Goal: Task Accomplishment & Management: Use online tool/utility

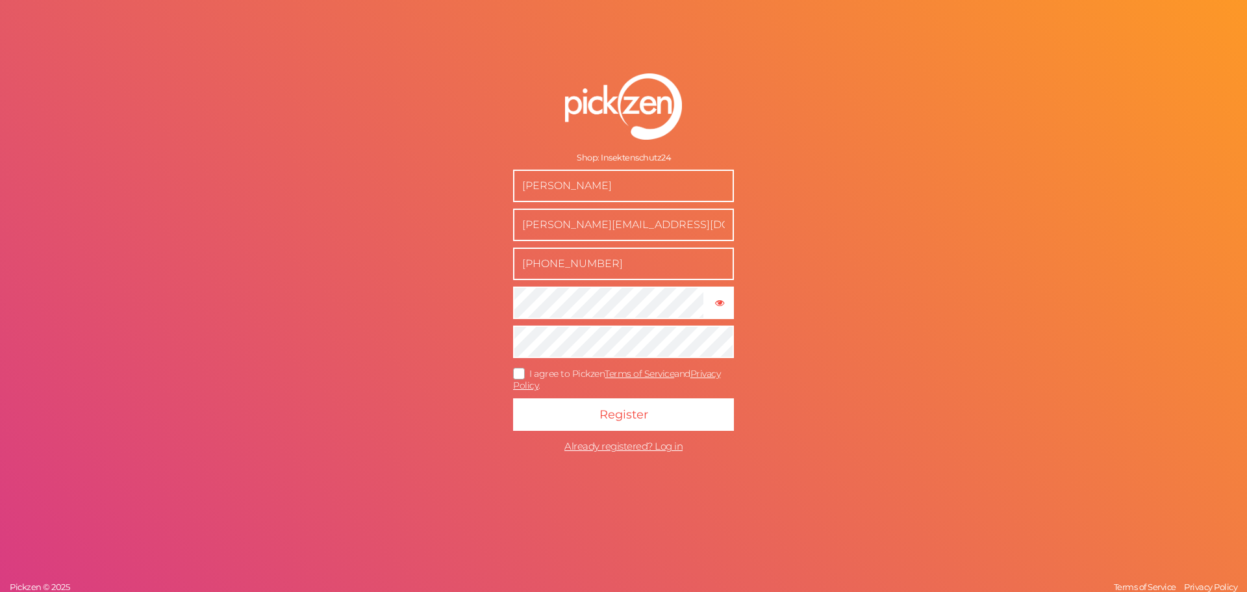
click at [626, 264] on input "[PHONE_NUMBER]" at bounding box center [623, 263] width 221 height 32
drag, startPoint x: 625, startPoint y: 263, endPoint x: 499, endPoint y: 264, distance: 126.6
click at [499, 264] on form "Shop: Insektenschutz24 [PERSON_NAME] [PERSON_NAME][EMAIL_ADDRESS][DOMAIN_NAME] …" at bounding box center [623, 266] width 325 height 438
click at [526, 370] on icon at bounding box center [519, 373] width 21 height 7
click at [0, 0] on input "I agree to Pickzen Terms of Service and Privacy Policy ." at bounding box center [0, 0] width 0 height 0
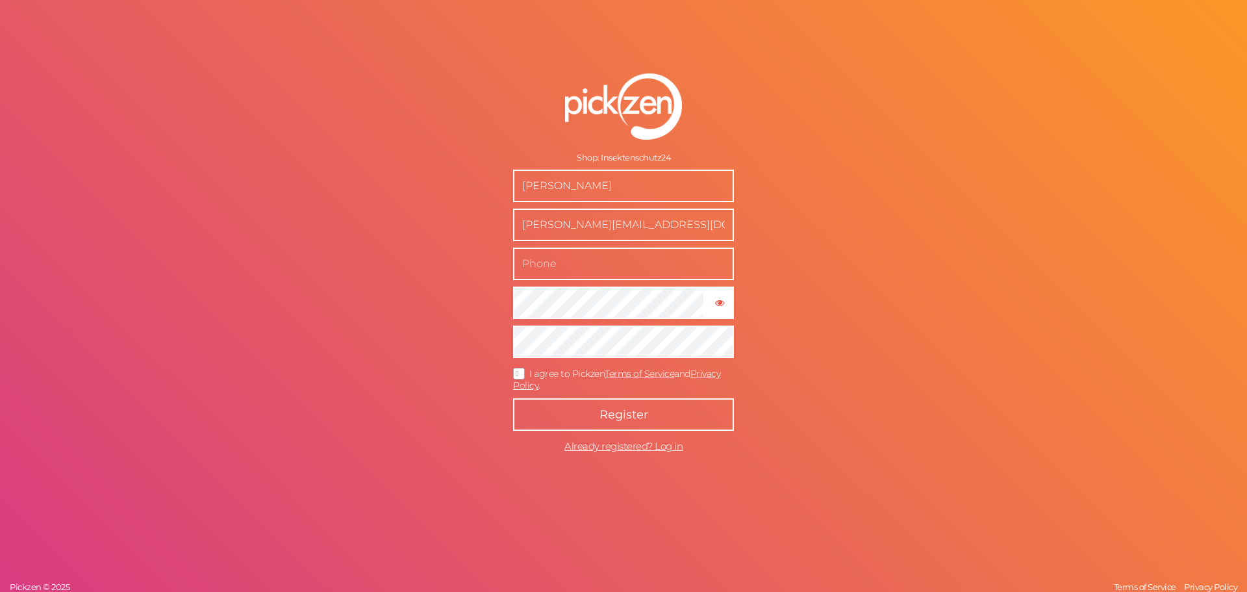
click at [569, 415] on button "Register" at bounding box center [623, 414] width 221 height 32
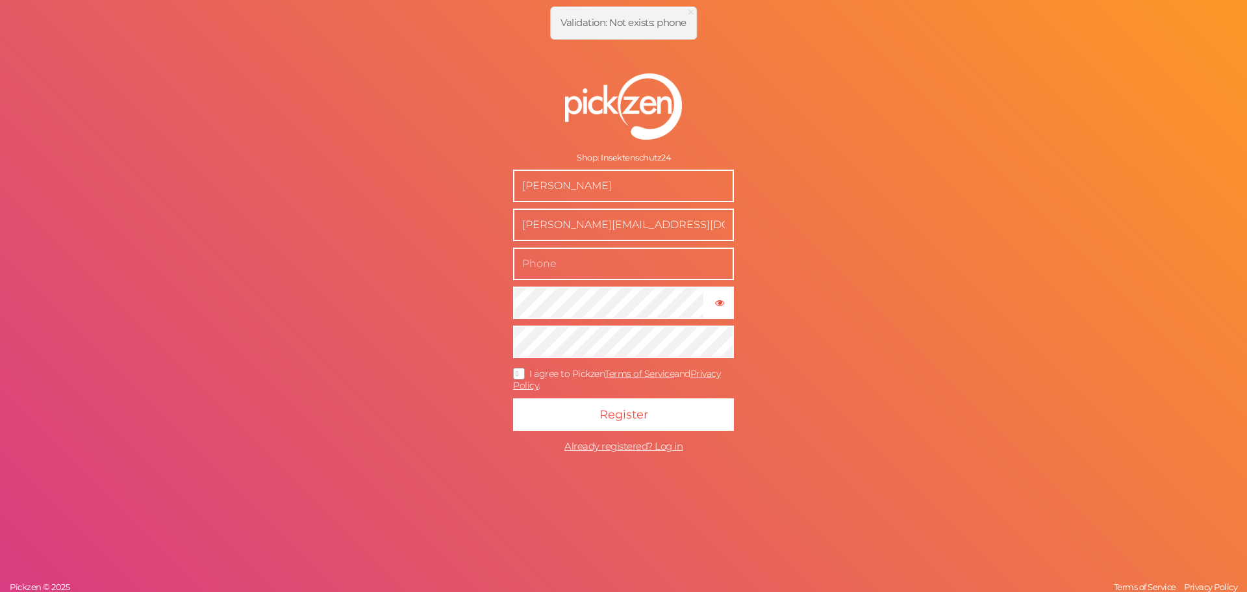
click at [550, 266] on input "text" at bounding box center [623, 263] width 221 height 32
type input "06765846080"
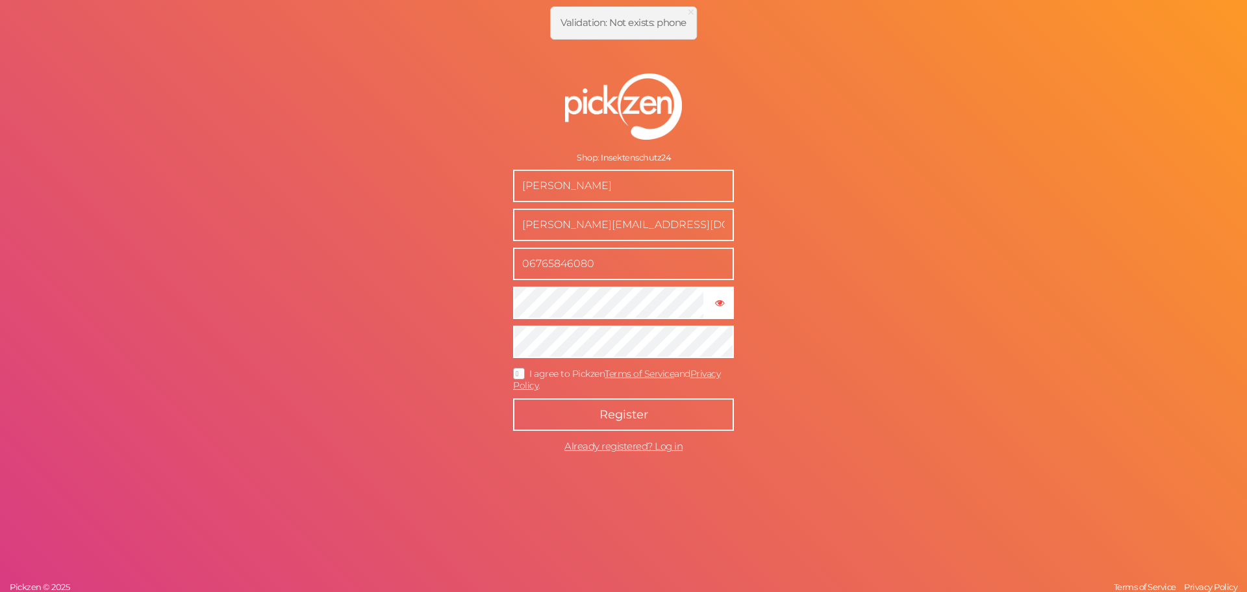
click at [659, 410] on button "Register" at bounding box center [623, 414] width 221 height 32
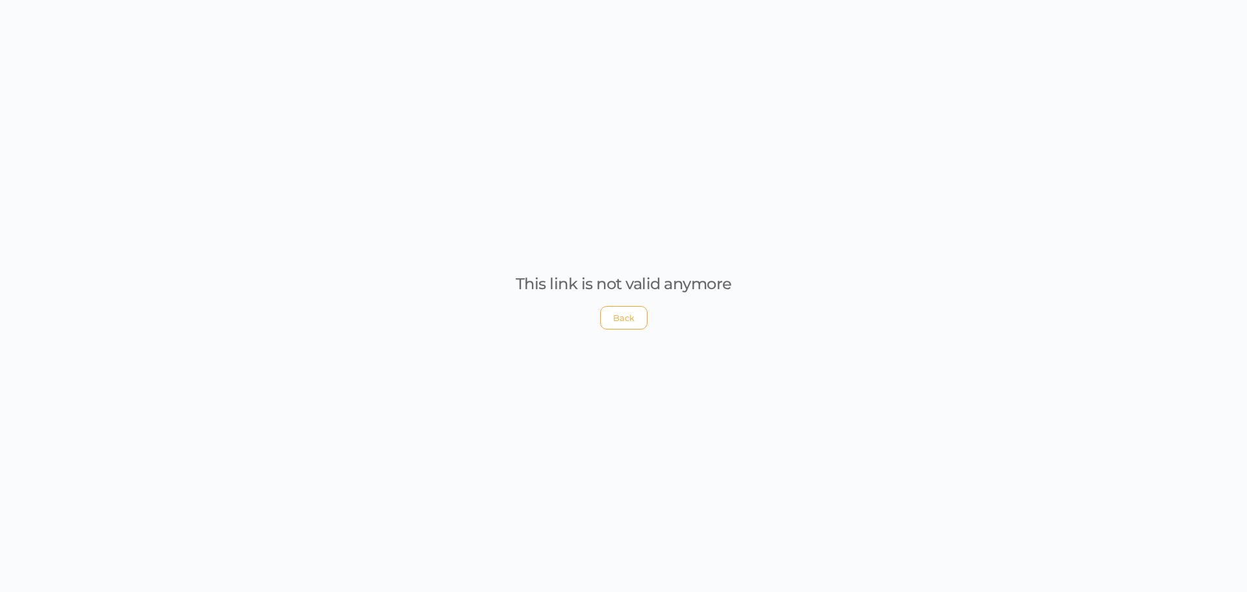
click at [623, 324] on button "Back" at bounding box center [623, 317] width 47 height 23
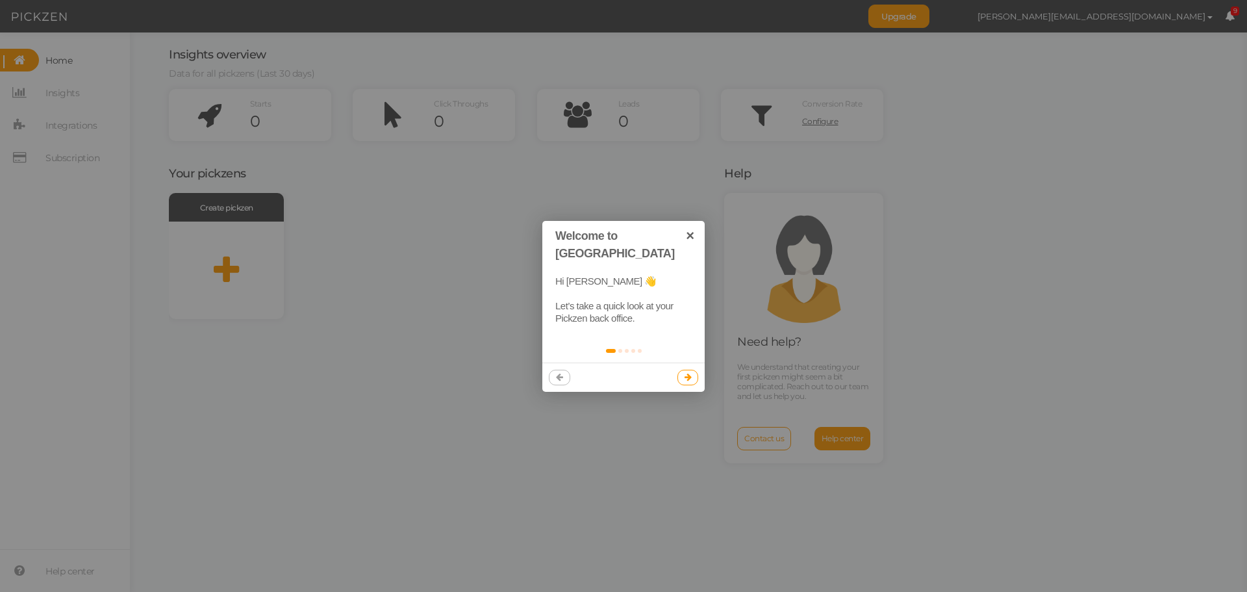
click at [683, 370] on link at bounding box center [687, 378] width 21 height 16
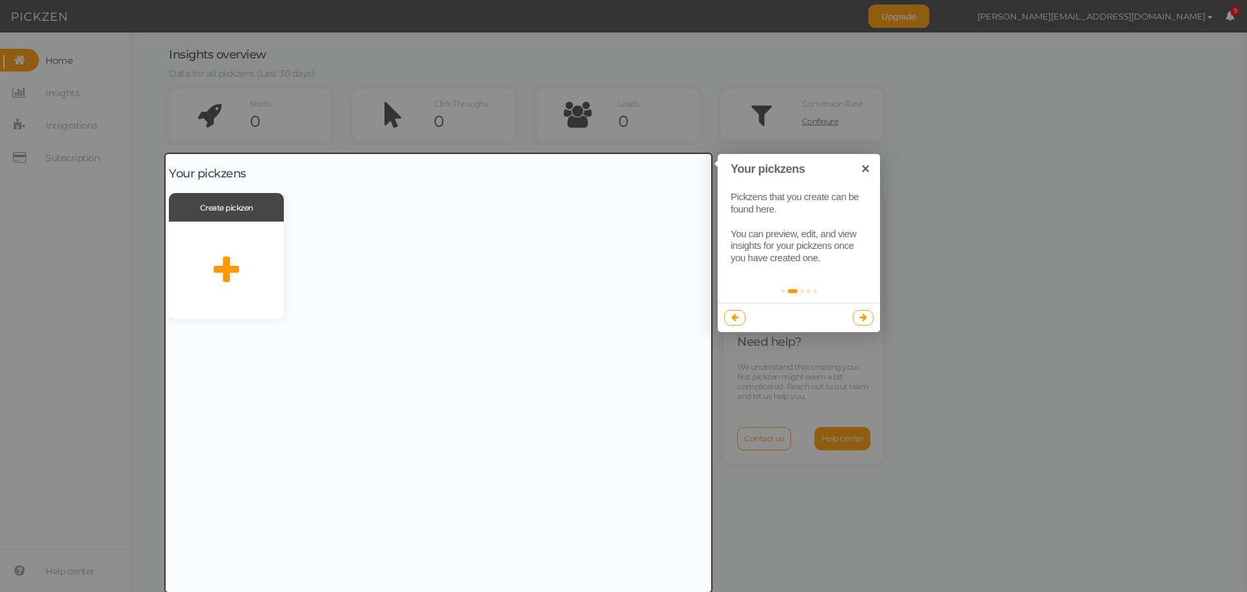
click at [868, 321] on link at bounding box center [863, 318] width 21 height 16
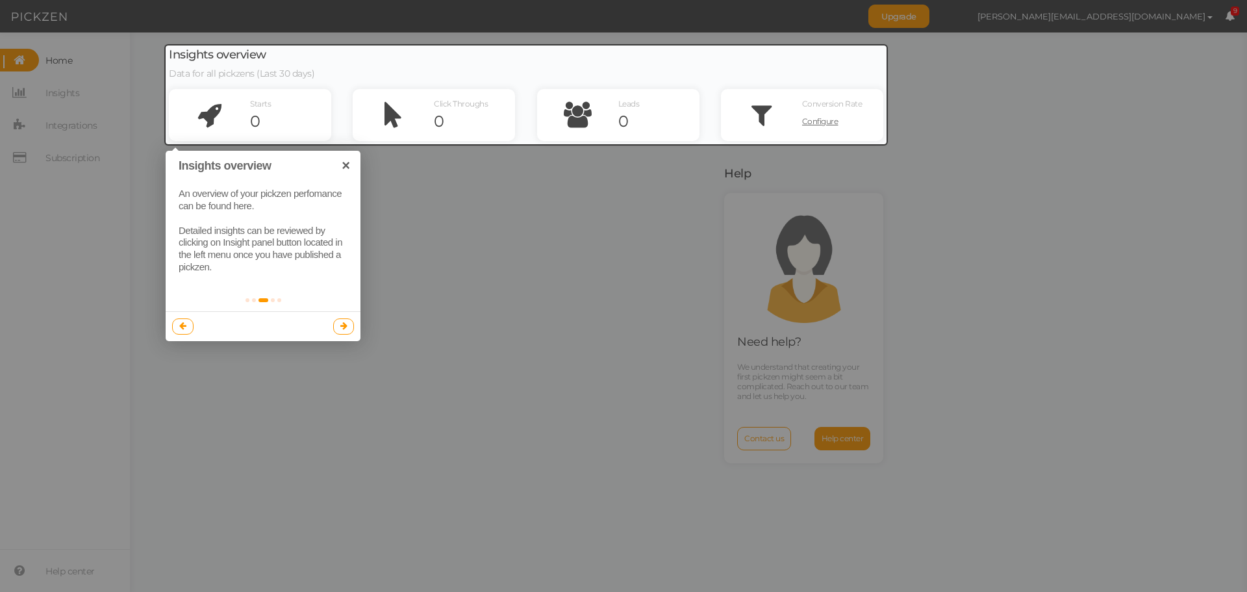
click at [342, 331] on link at bounding box center [343, 326] width 21 height 16
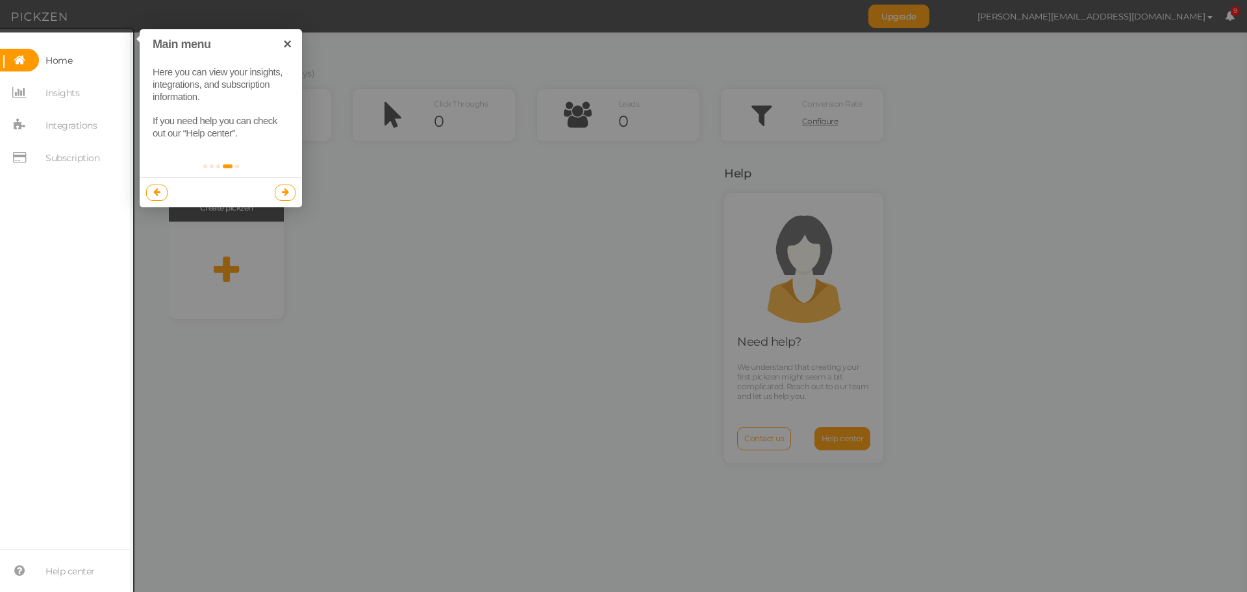
click at [282, 194] on icon at bounding box center [285, 192] width 7 height 8
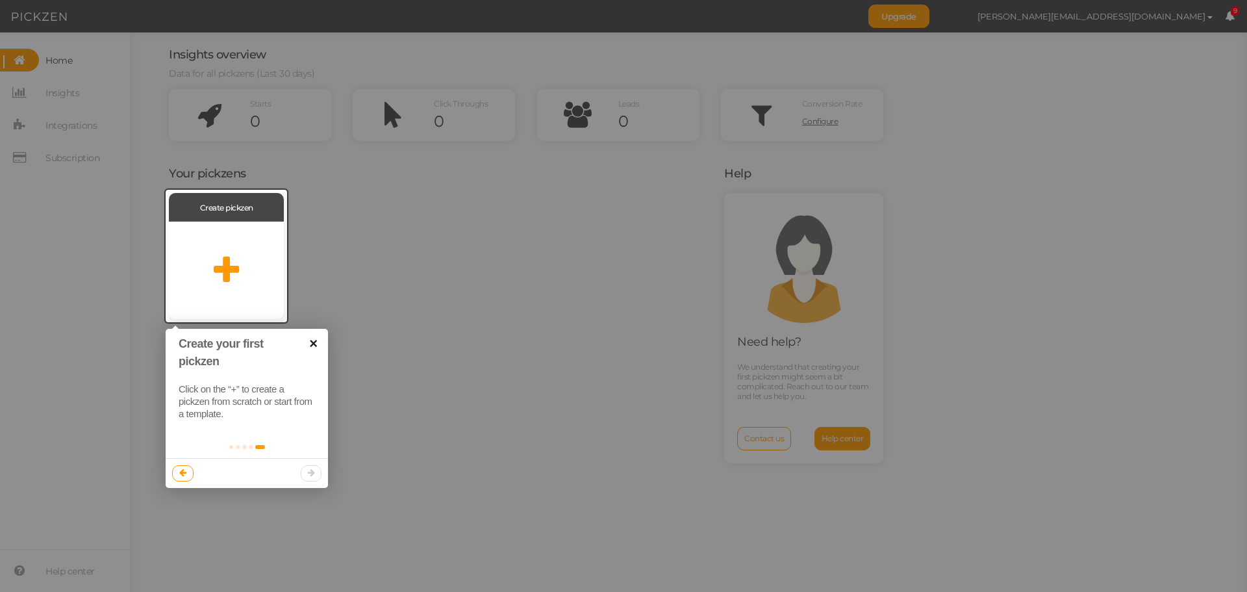
click at [310, 340] on link "×" at bounding box center [313, 343] width 29 height 29
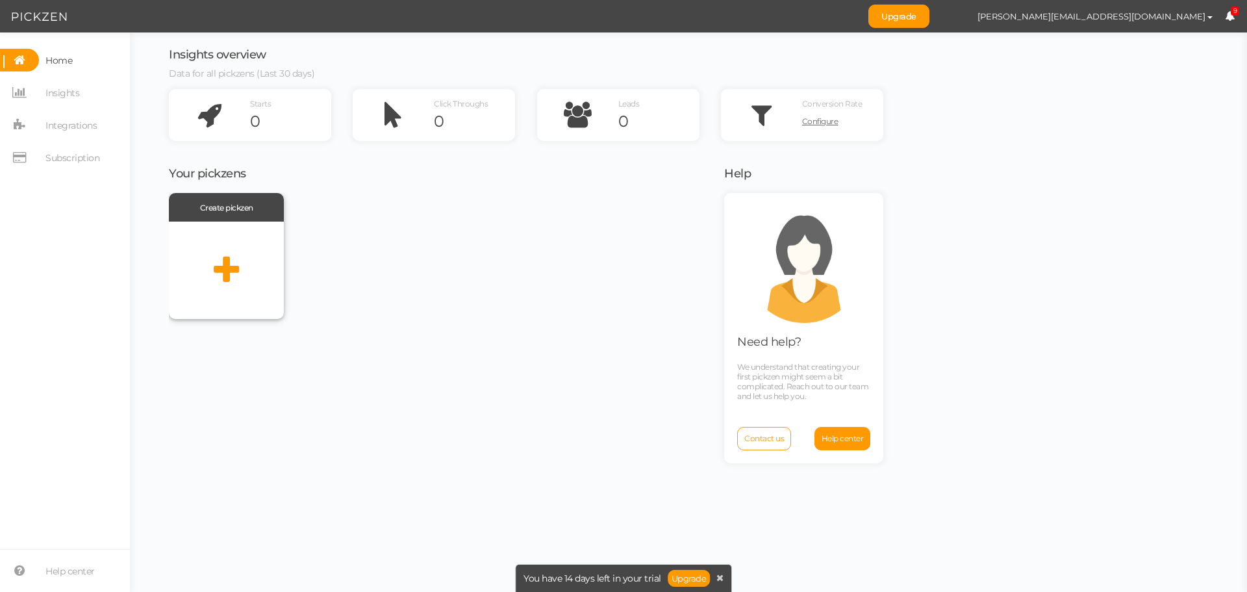
click at [225, 280] on icon at bounding box center [226, 270] width 25 height 32
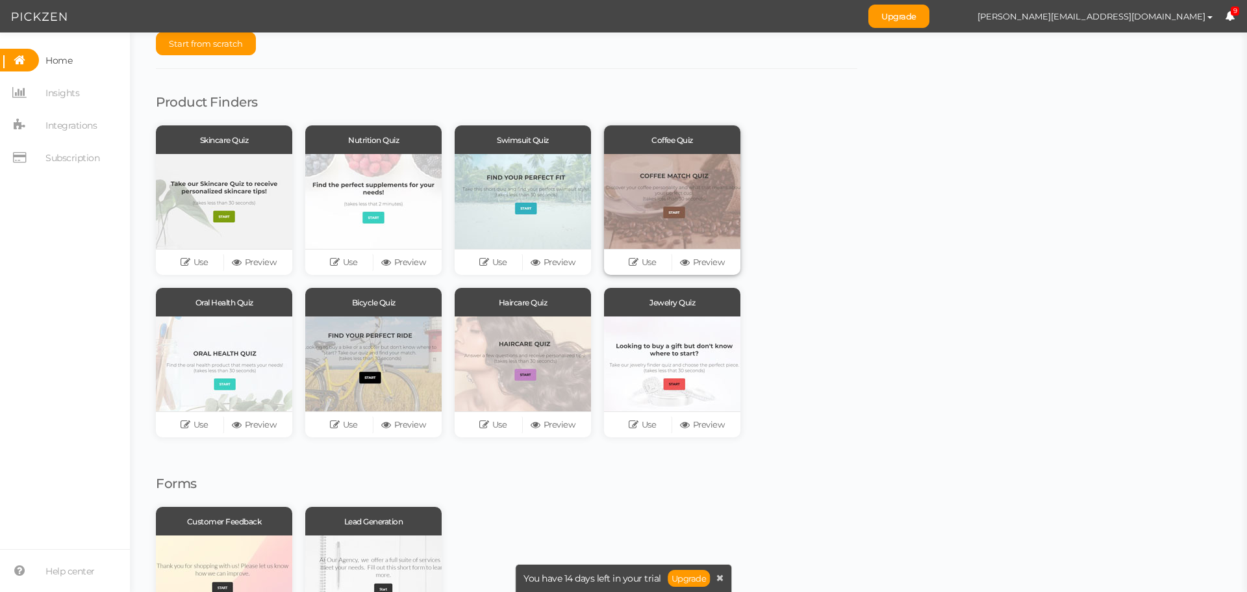
scroll to position [130, 0]
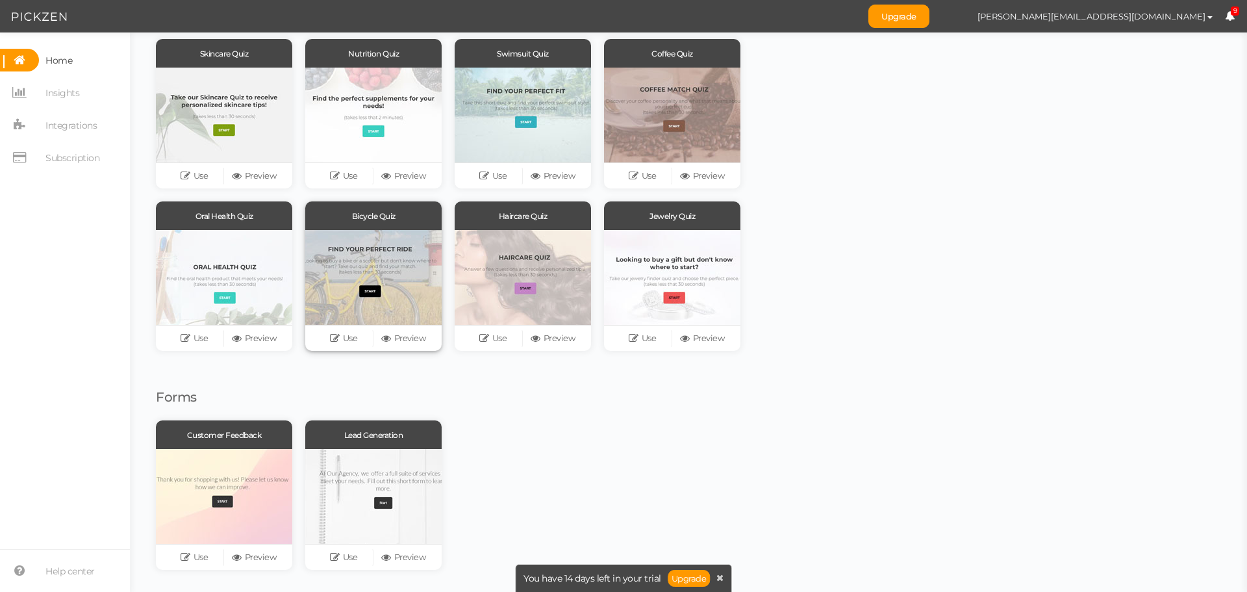
click at [373, 261] on div at bounding box center [373, 277] width 136 height 95
click at [396, 340] on link "Preview" at bounding box center [403, 338] width 60 height 18
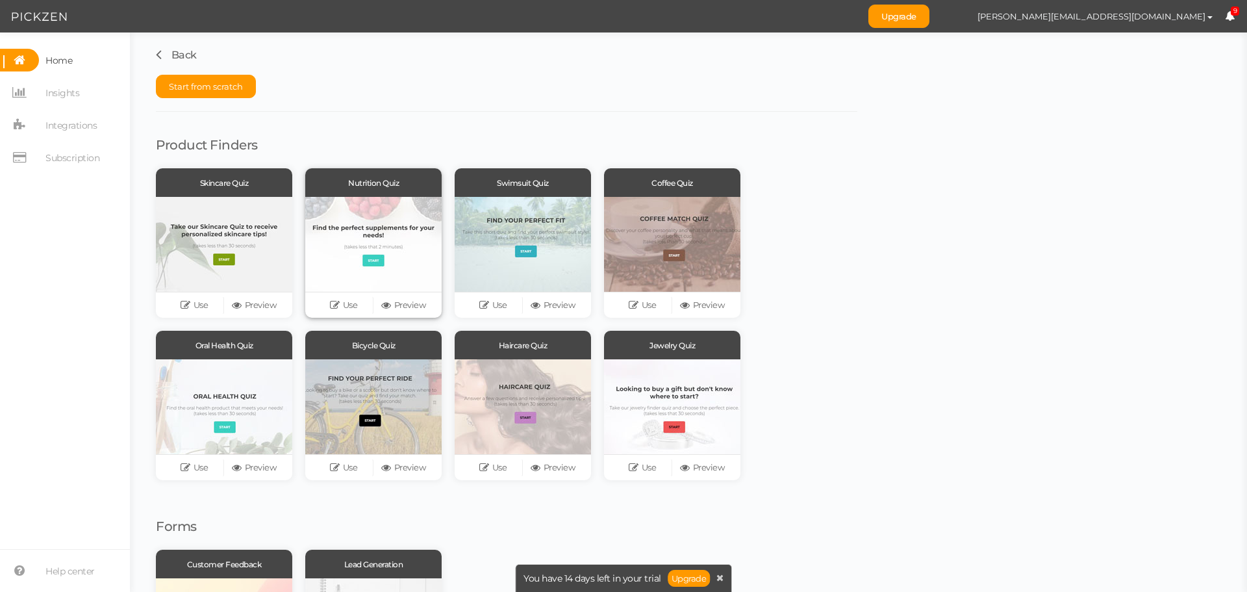
scroll to position [0, 0]
click at [211, 82] on span "Start from scratch" at bounding box center [206, 87] width 74 height 10
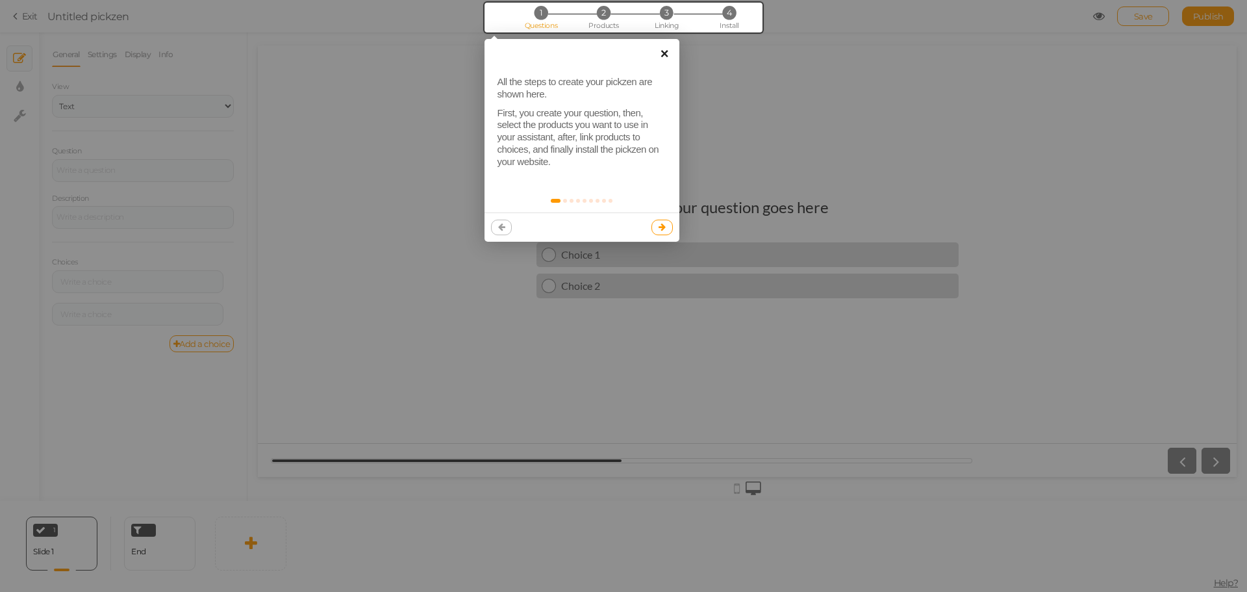
click at [664, 57] on link "×" at bounding box center [664, 53] width 29 height 29
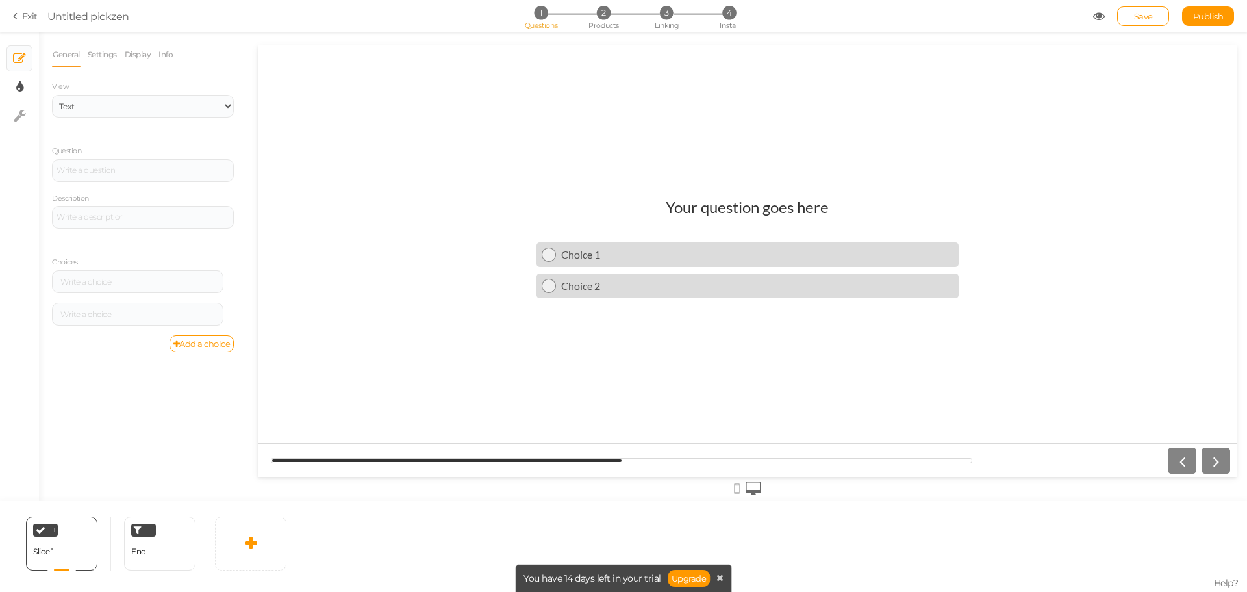
click at [22, 75] on ul "× Slides × Display settings × Settings" at bounding box center [19, 80] width 39 height 97
click at [22, 88] on icon at bounding box center [19, 87] width 7 height 13
select select "2"
select select "lato"
select select "fade"
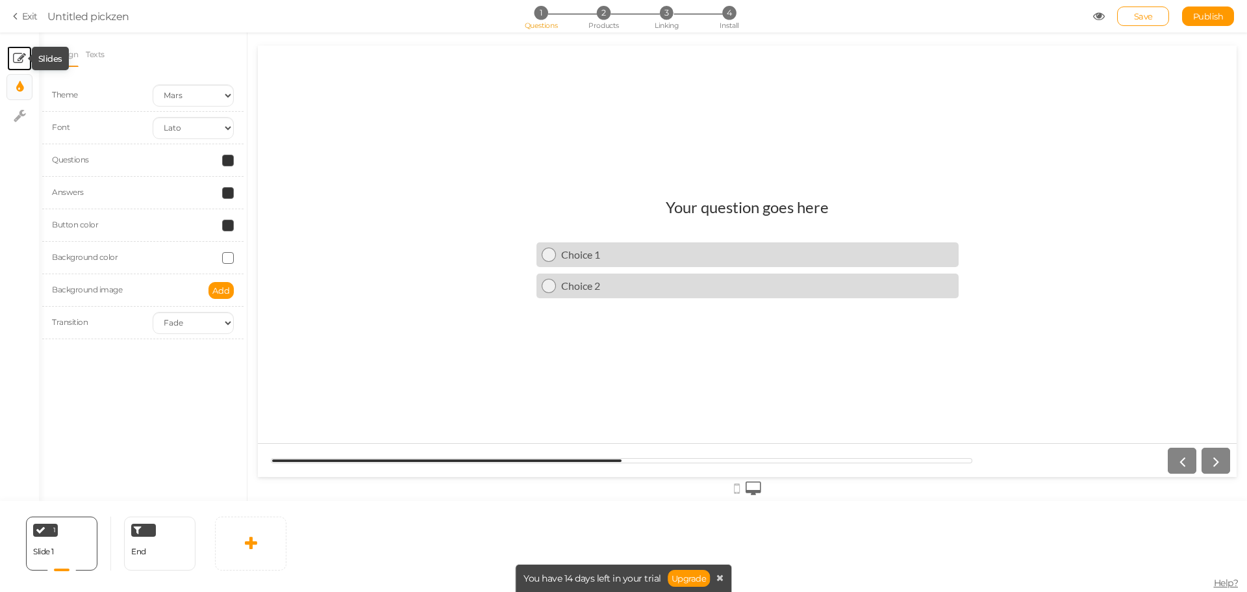
click at [15, 62] on icon at bounding box center [19, 58] width 13 height 13
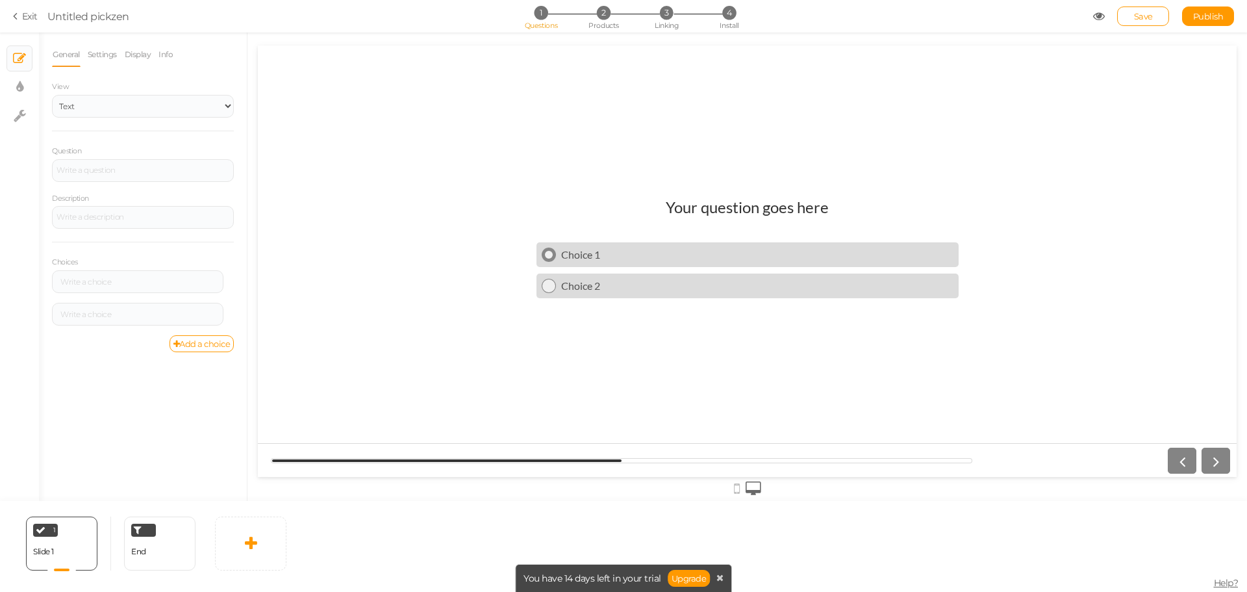
click at [612, 247] on link "Choice 1" at bounding box center [747, 254] width 422 height 25
click at [101, 110] on select "Text Images Slider Dropdown" at bounding box center [143, 106] width 182 height 23
click at [52, 95] on select "Text Images Slider Dropdown" at bounding box center [143, 106] width 182 height 23
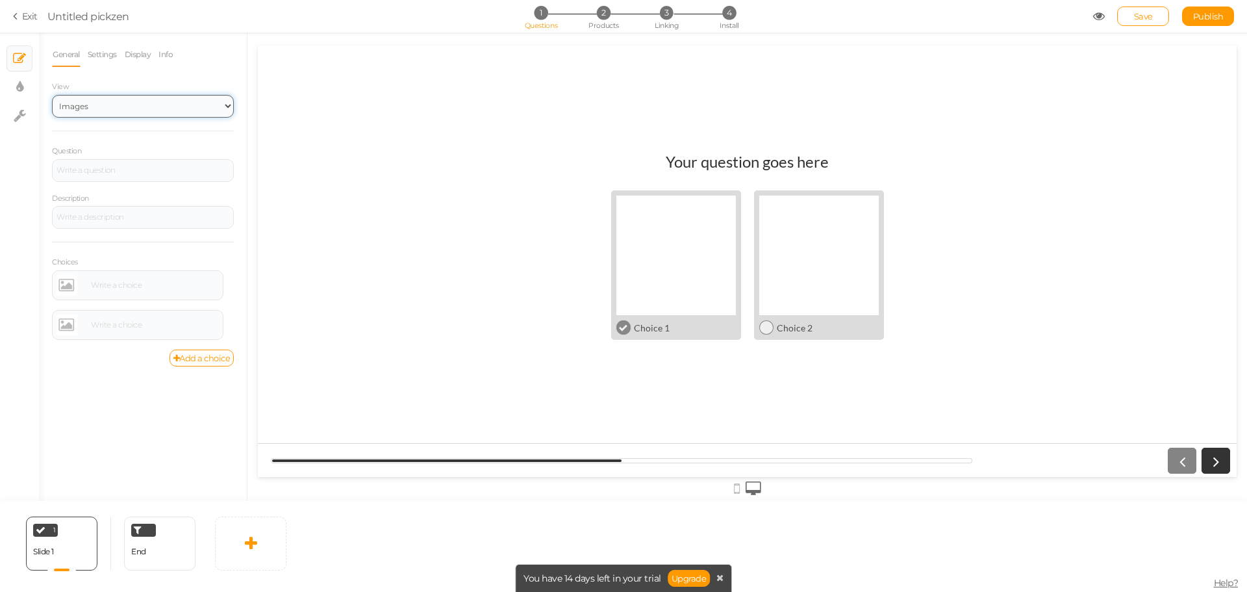
click at [100, 112] on select "Text Images Slider Dropdown" at bounding box center [143, 106] width 182 height 23
click at [52, 95] on select "Text Images Slider Dropdown" at bounding box center [143, 106] width 182 height 23
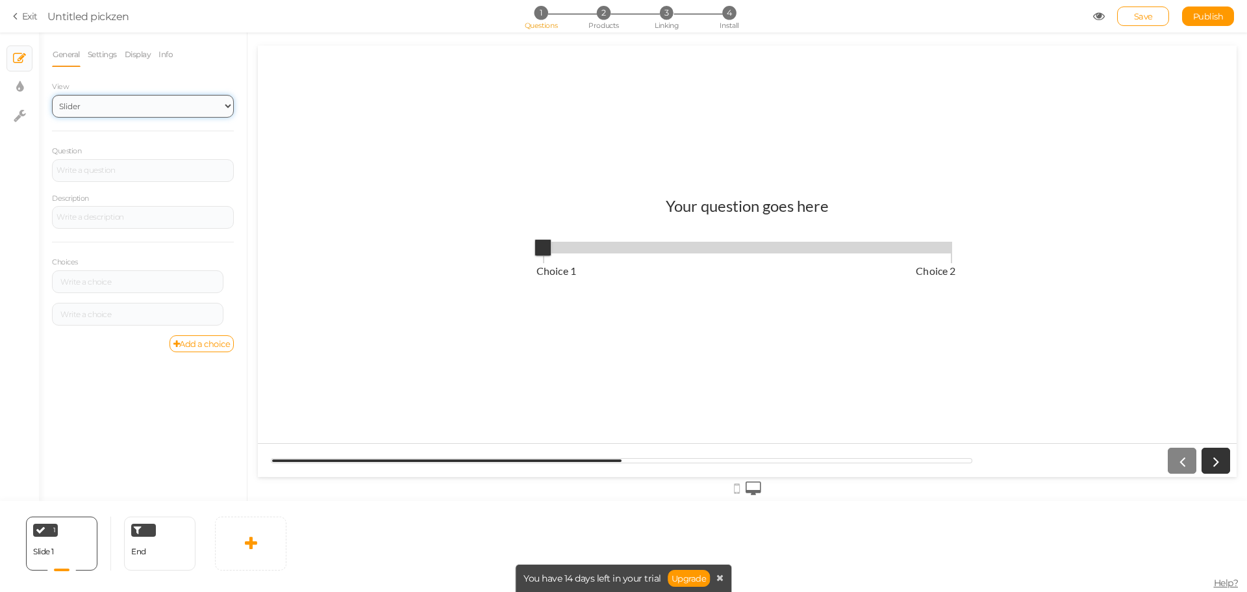
click at [101, 112] on select "Text Images Slider Dropdown" at bounding box center [143, 106] width 182 height 23
click at [52, 95] on select "Text Images Slider Dropdown" at bounding box center [143, 106] width 182 height 23
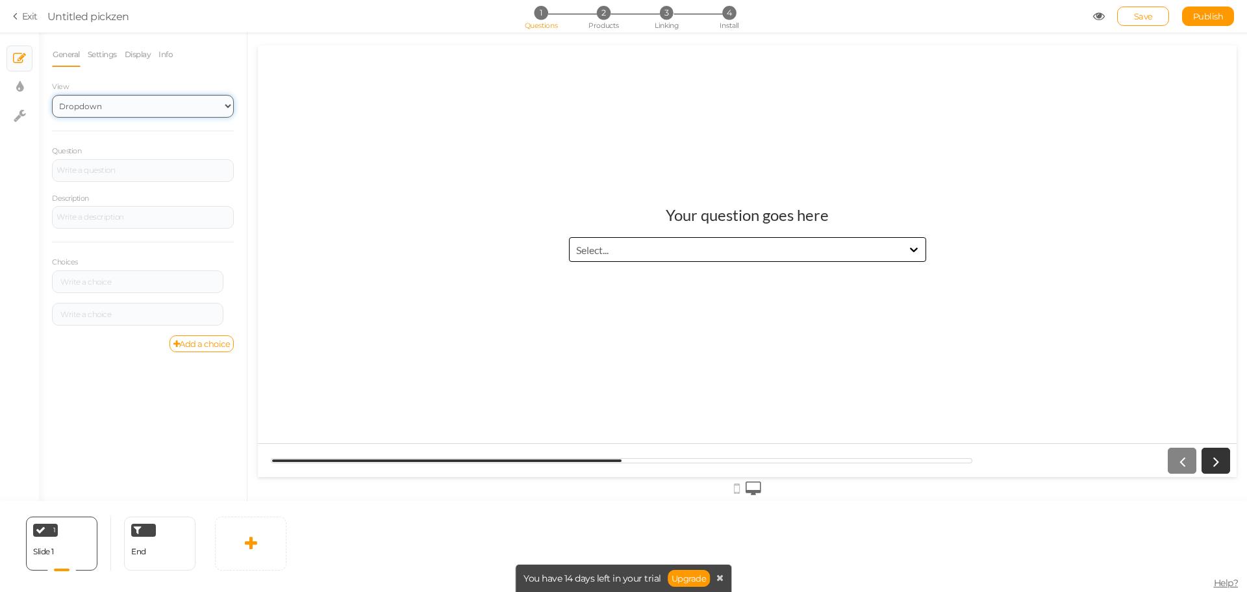
click at [104, 104] on select "Text Images Slider Dropdown" at bounding box center [143, 106] width 182 height 23
click at [52, 95] on select "Text Images Slider Dropdown" at bounding box center [143, 106] width 182 height 23
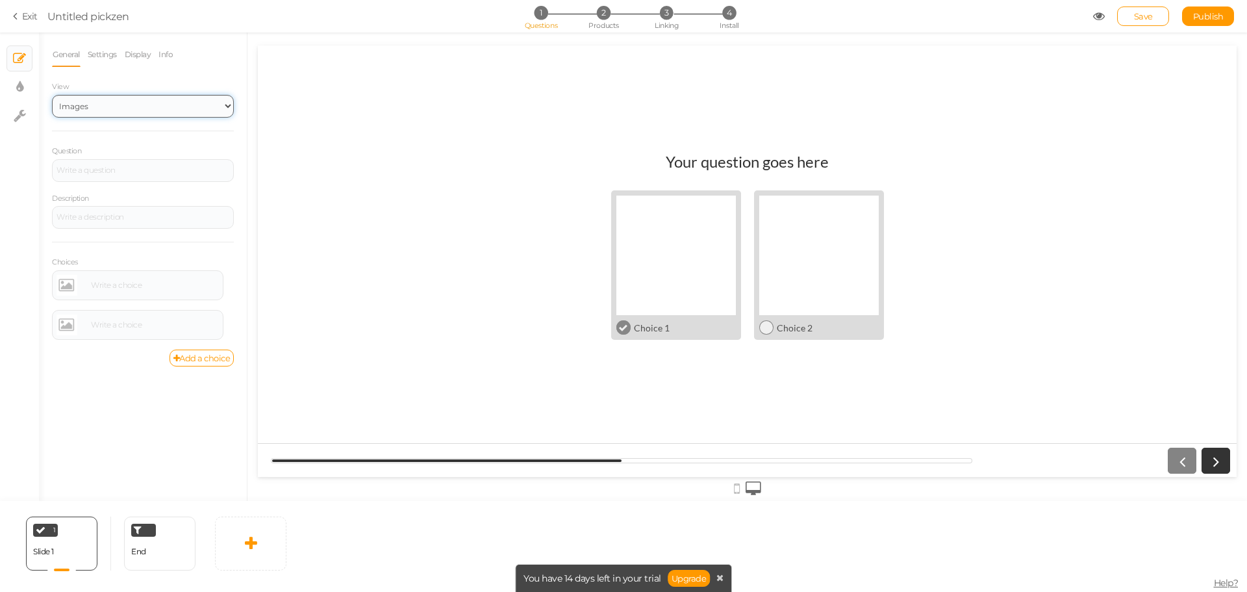
click at [89, 105] on select "Text Images Slider Dropdown" at bounding box center [143, 106] width 182 height 23
select select "1"
click at [52, 95] on select "Text Images Slider Dropdown" at bounding box center [143, 106] width 182 height 23
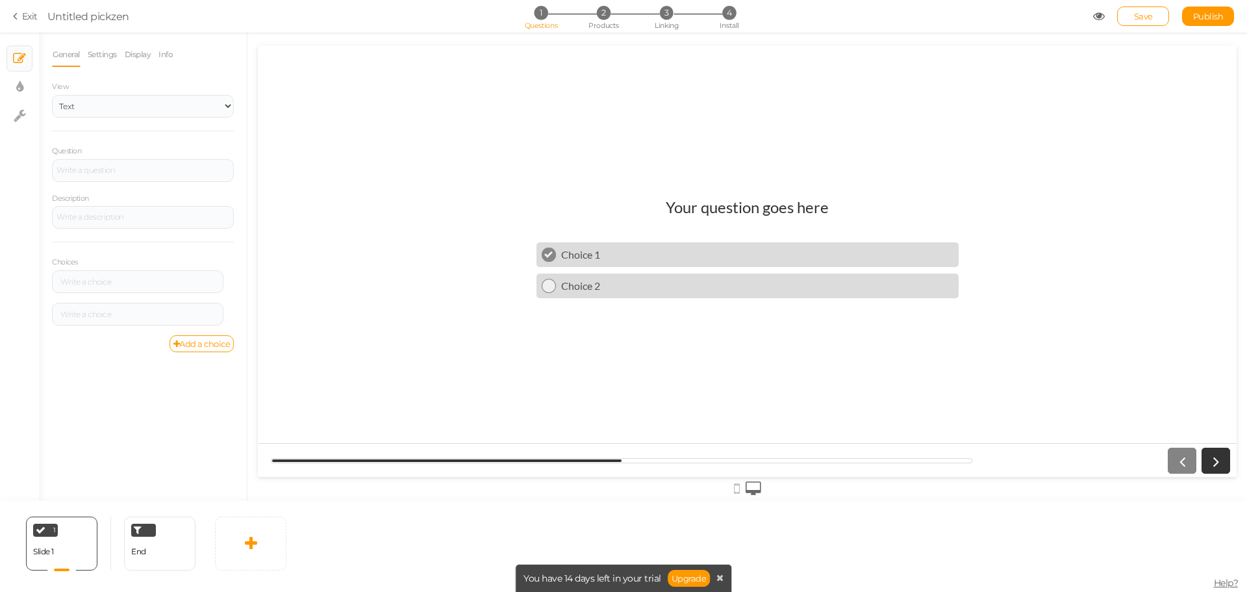
click at [16, 11] on icon at bounding box center [17, 16] width 9 height 12
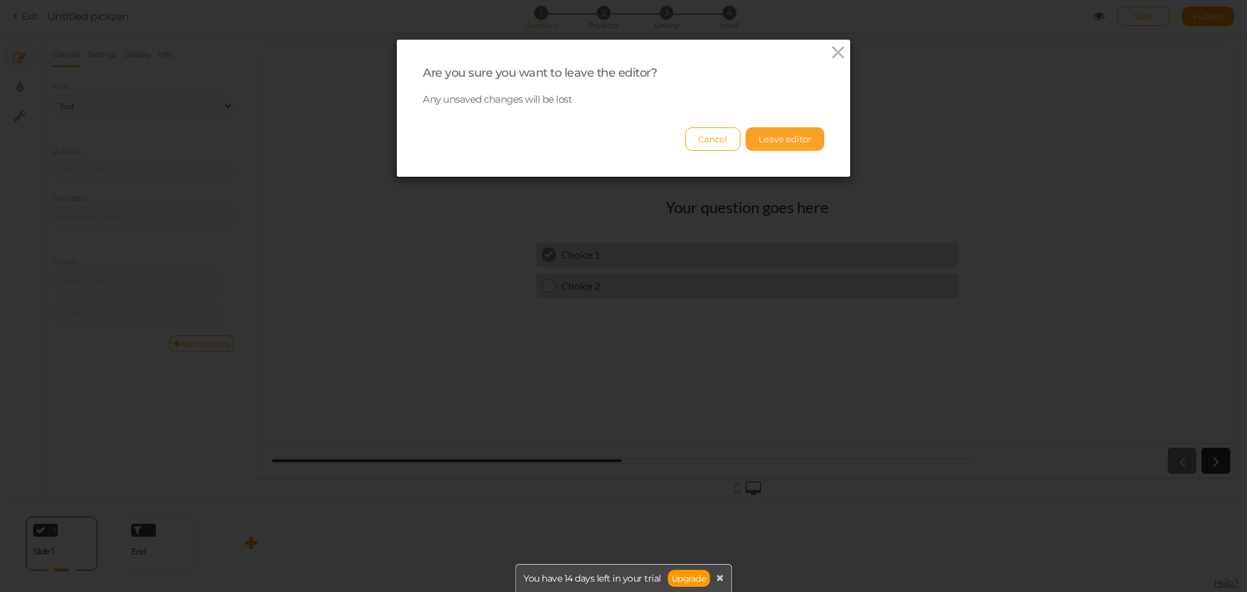
click at [761, 142] on button "Leave editor" at bounding box center [785, 138] width 79 height 23
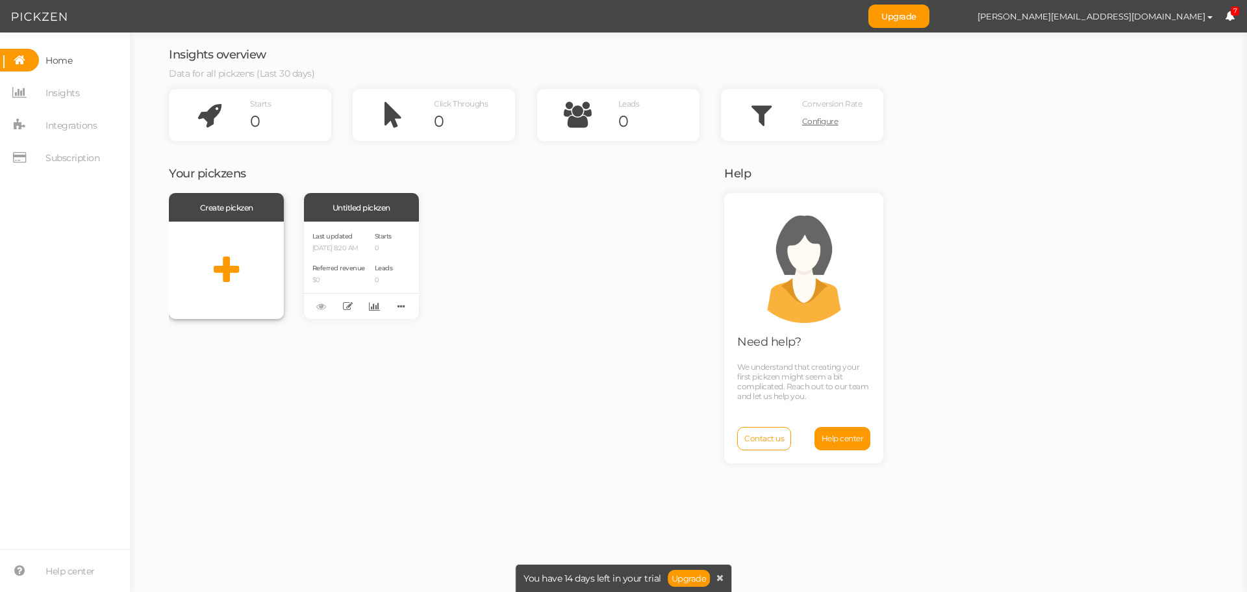
click at [203, 243] on div at bounding box center [226, 269] width 115 height 97
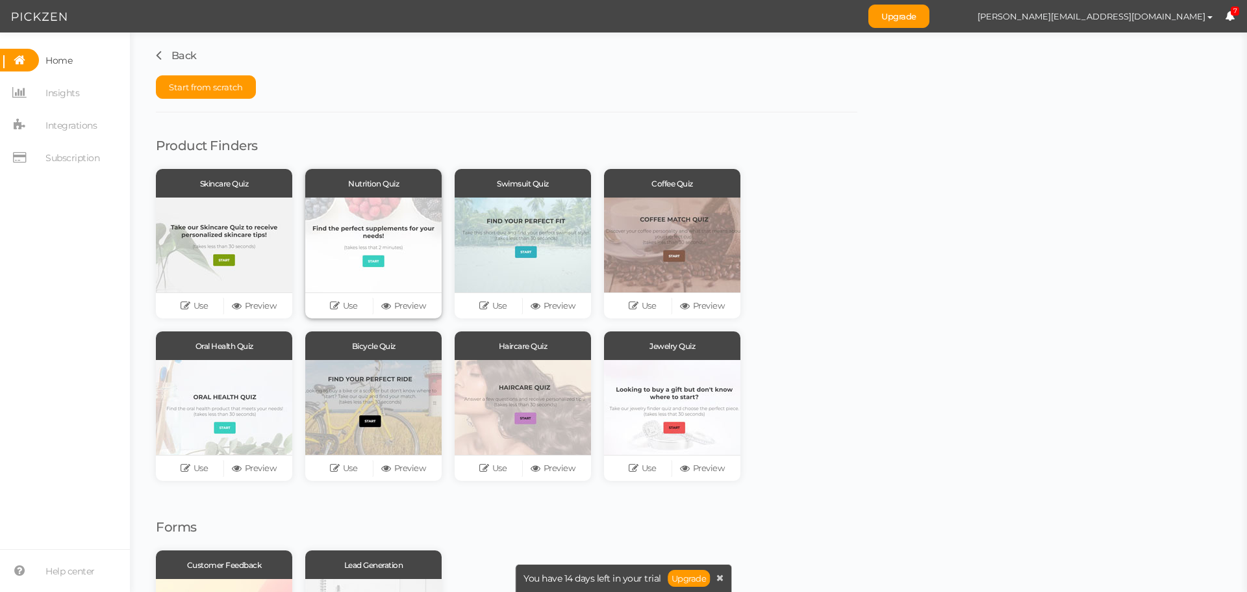
click at [414, 220] on div at bounding box center [373, 244] width 136 height 95
click at [357, 307] on link "Use" at bounding box center [344, 306] width 60 height 18
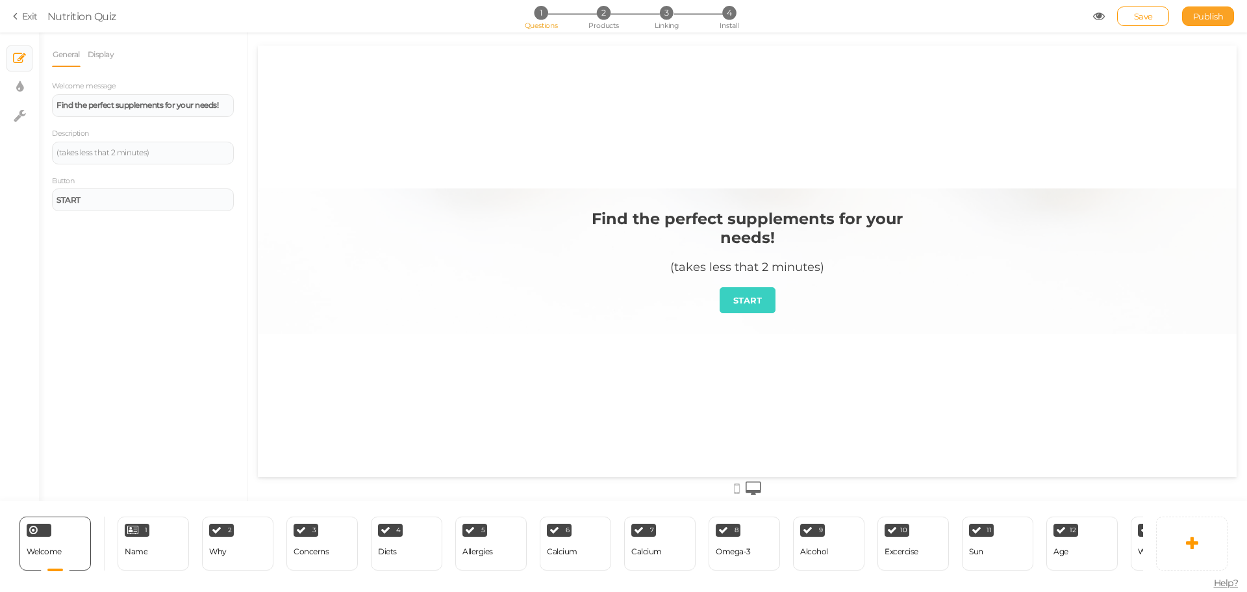
click at [1187, 21] on link "Publish" at bounding box center [1208, 15] width 52 height 19
click at [11, 18] on section "Exit Nutrition Quiz 1 Questions 2 Products 3 Linking 4 Install Save Publish Vie…" at bounding box center [623, 16] width 1247 height 32
click at [19, 17] on icon at bounding box center [17, 16] width 9 height 12
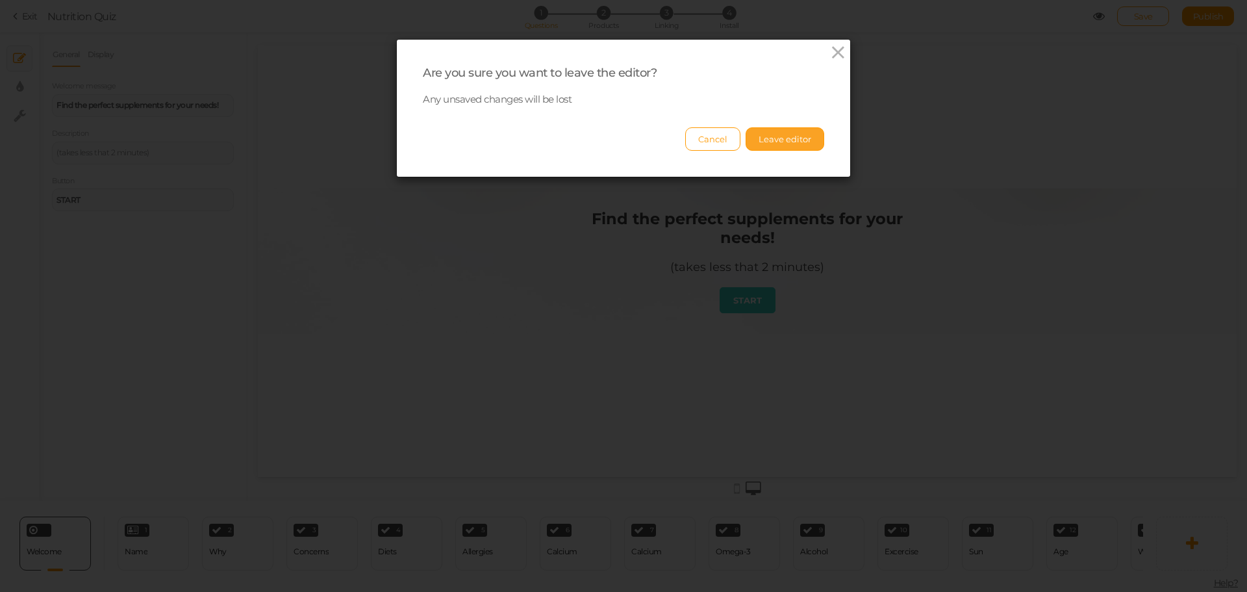
click at [781, 145] on button "Leave editor" at bounding box center [785, 138] width 79 height 23
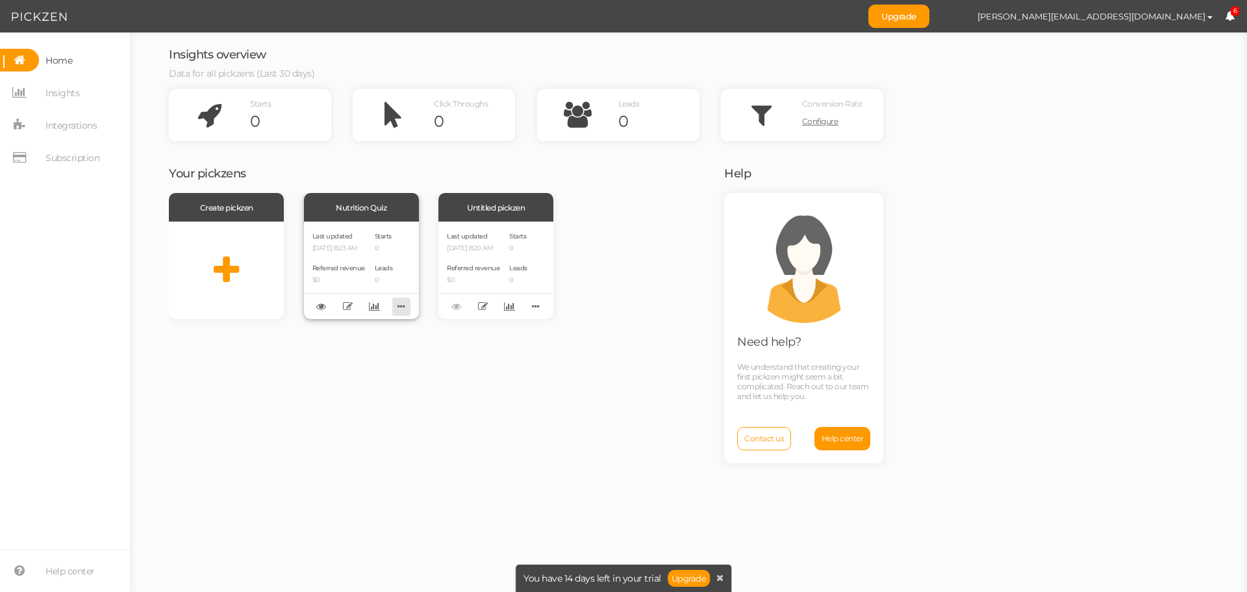
click at [399, 307] on icon at bounding box center [401, 306] width 18 height 20
click at [542, 380] on div "Create pickzen Nutrition Quiz Last updated 09/04/2025 8:23 AM Referred revenue …" at bounding box center [438, 391] width 539 height 396
click at [69, 131] on span "Integrations" at bounding box center [70, 125] width 51 height 21
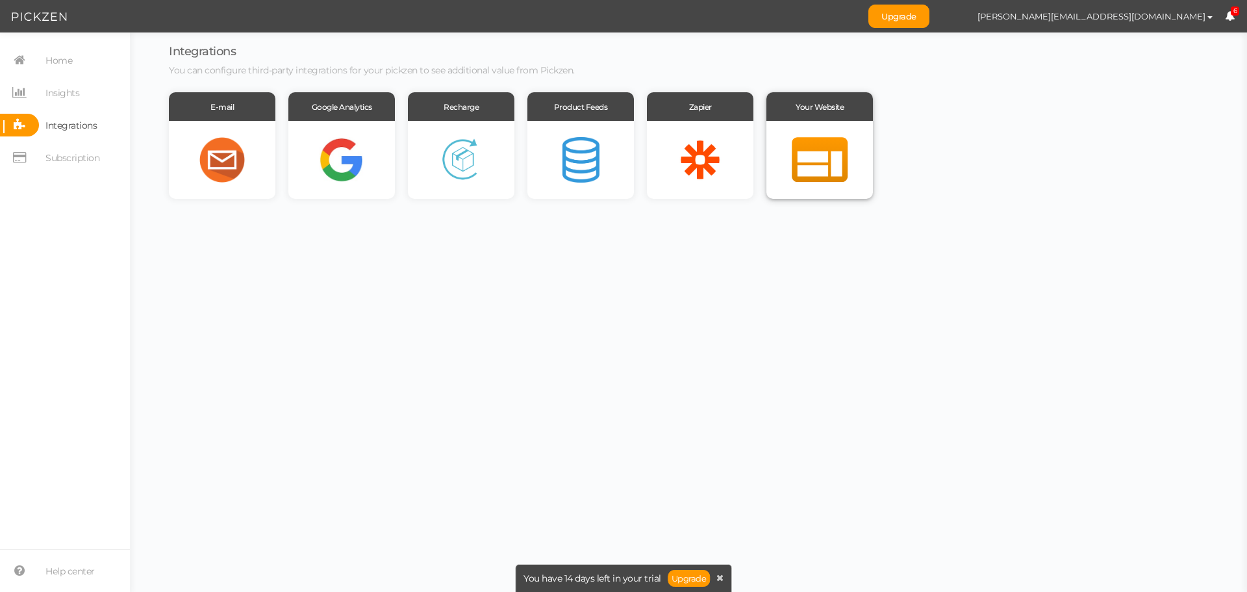
click at [839, 170] on div at bounding box center [819, 160] width 107 height 78
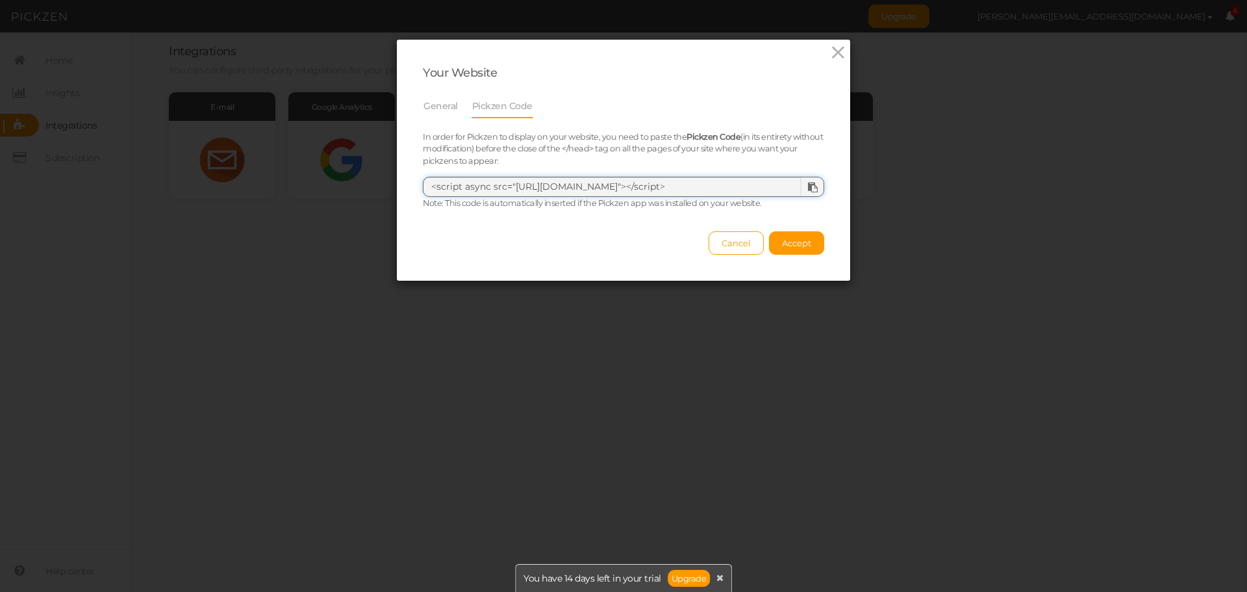
click at [616, 186] on textarea "<script async src="https://admin.pickzen.com/client/id/8YsGR0KO"></script>" at bounding box center [623, 187] width 401 height 21
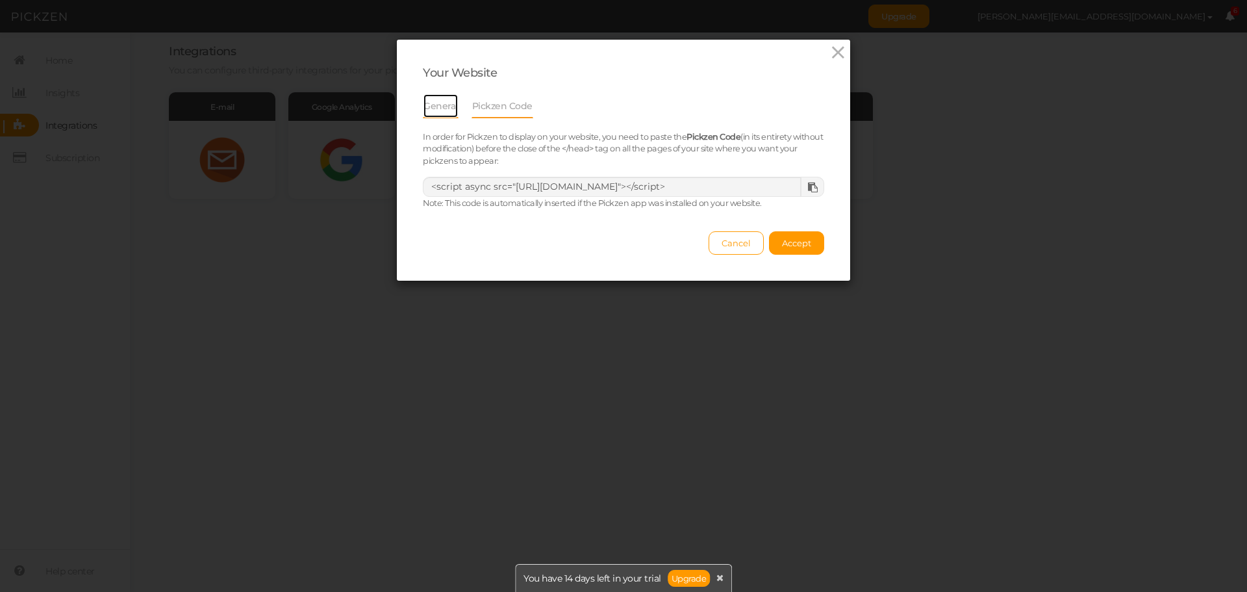
click at [434, 101] on link "General" at bounding box center [441, 106] width 36 height 25
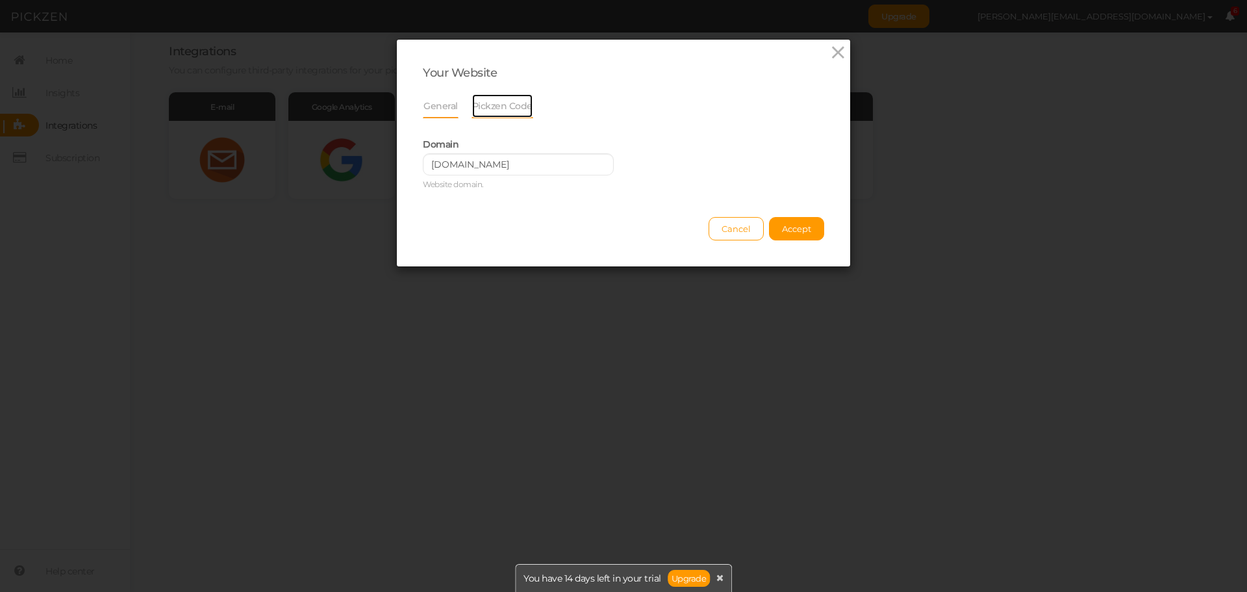
click at [495, 110] on link "Pickzen Code" at bounding box center [503, 106] width 62 height 25
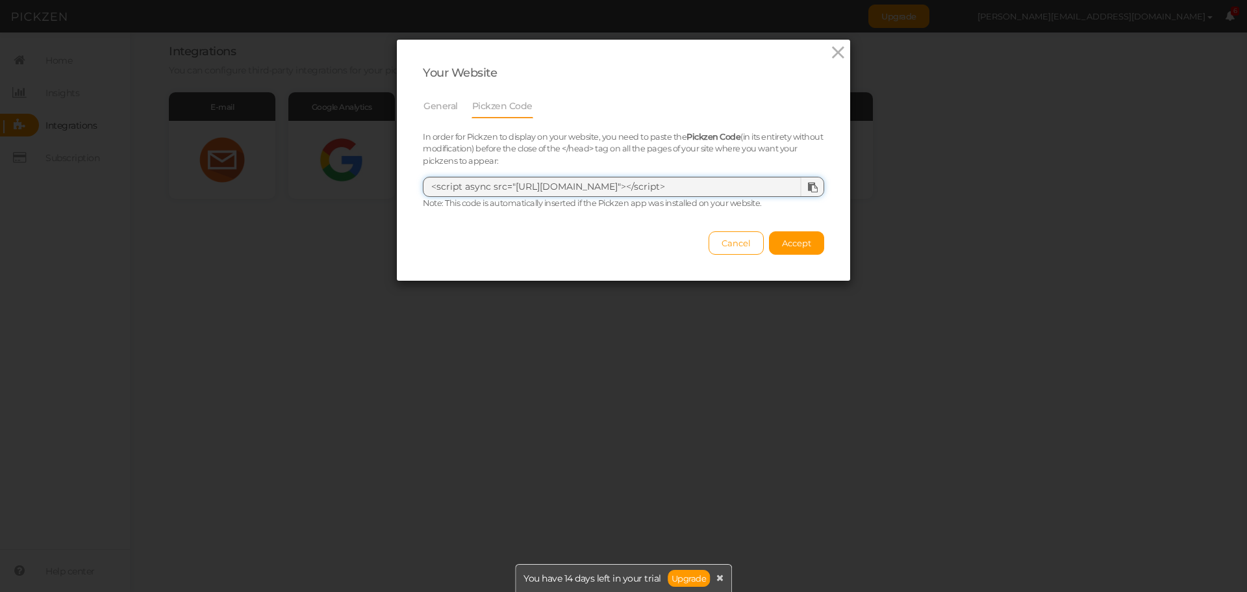
click at [551, 186] on textarea "<script async src="https://admin.pickzen.com/client/id/8YsGR0KO"></script>" at bounding box center [623, 187] width 401 height 21
click at [831, 49] on icon at bounding box center [838, 52] width 19 height 19
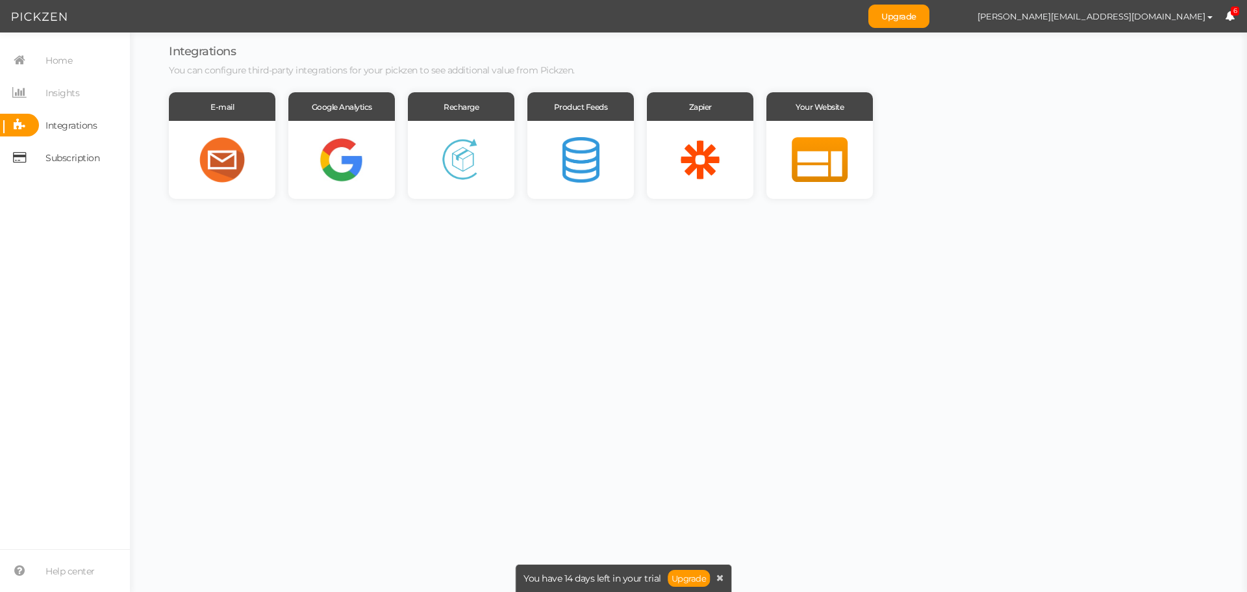
click at [22, 154] on icon at bounding box center [19, 157] width 39 height 23
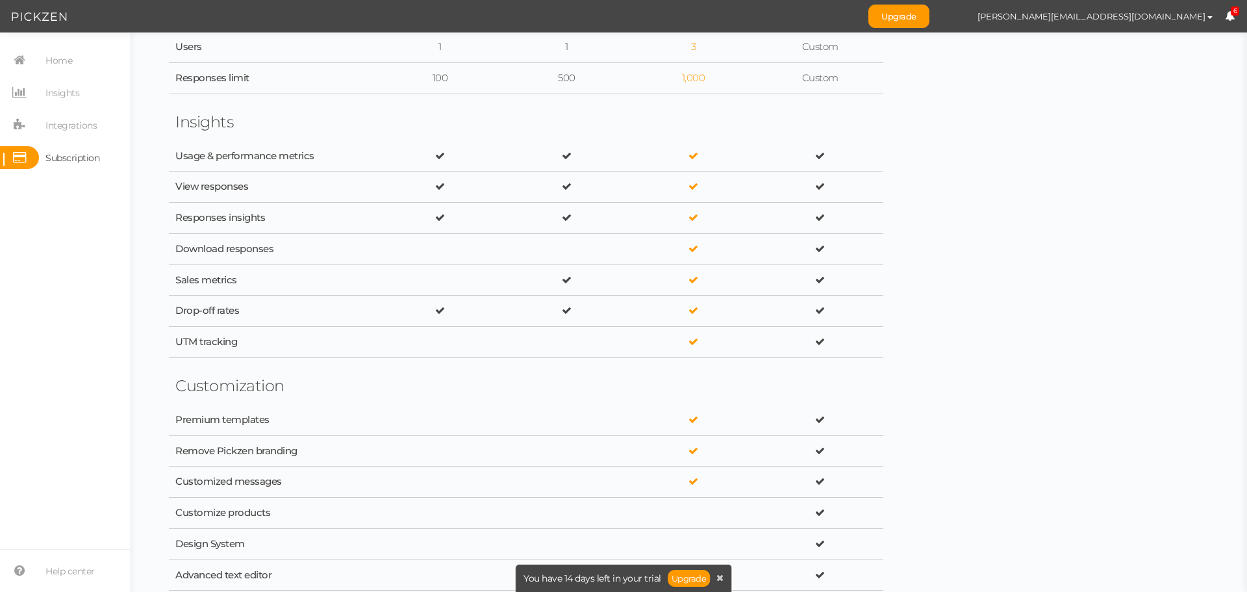
scroll to position [585, 0]
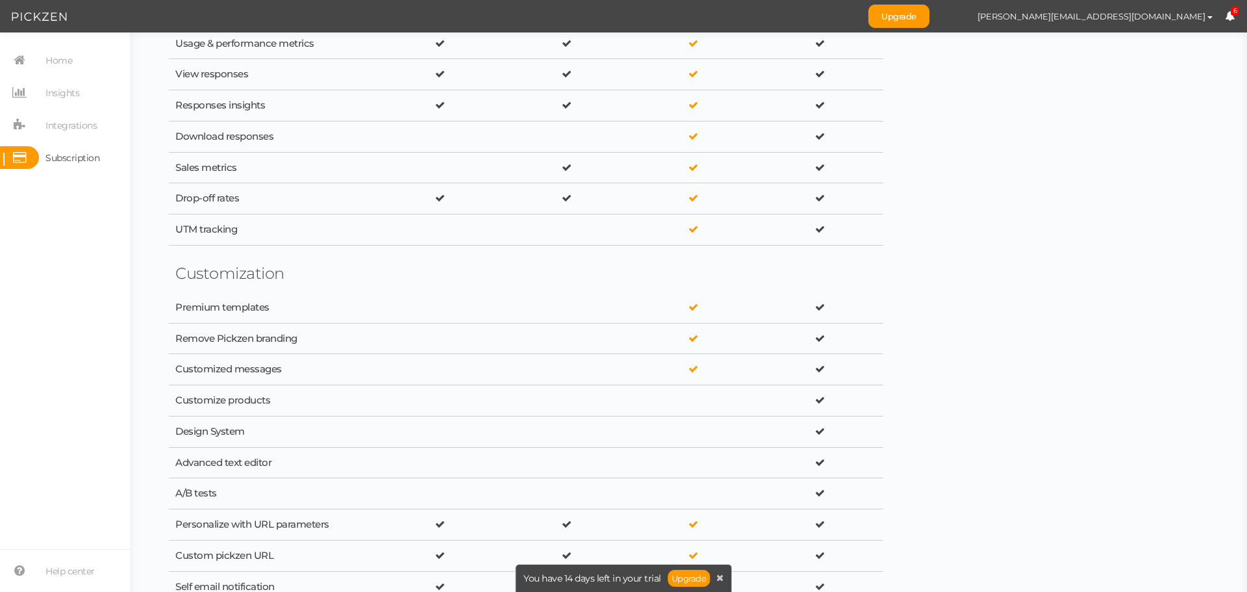
click at [721, 584] on div "You have 14 days left in your trial Upgrade" at bounding box center [623, 578] width 217 height 28
click at [721, 580] on icon at bounding box center [719, 577] width 7 height 9
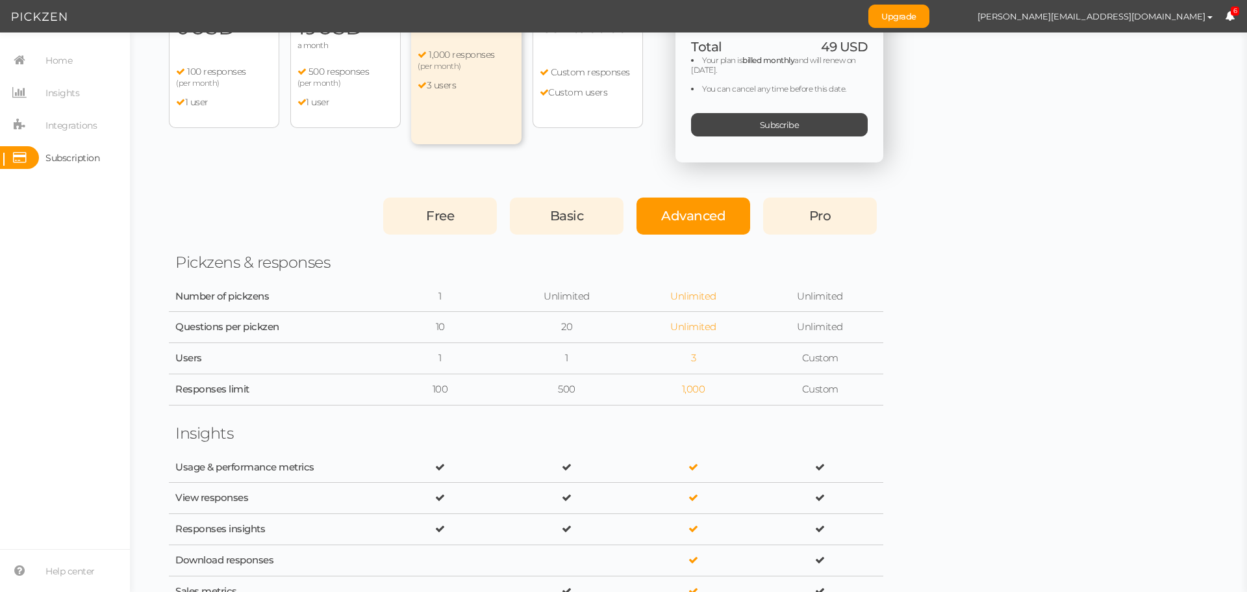
scroll to position [0, 0]
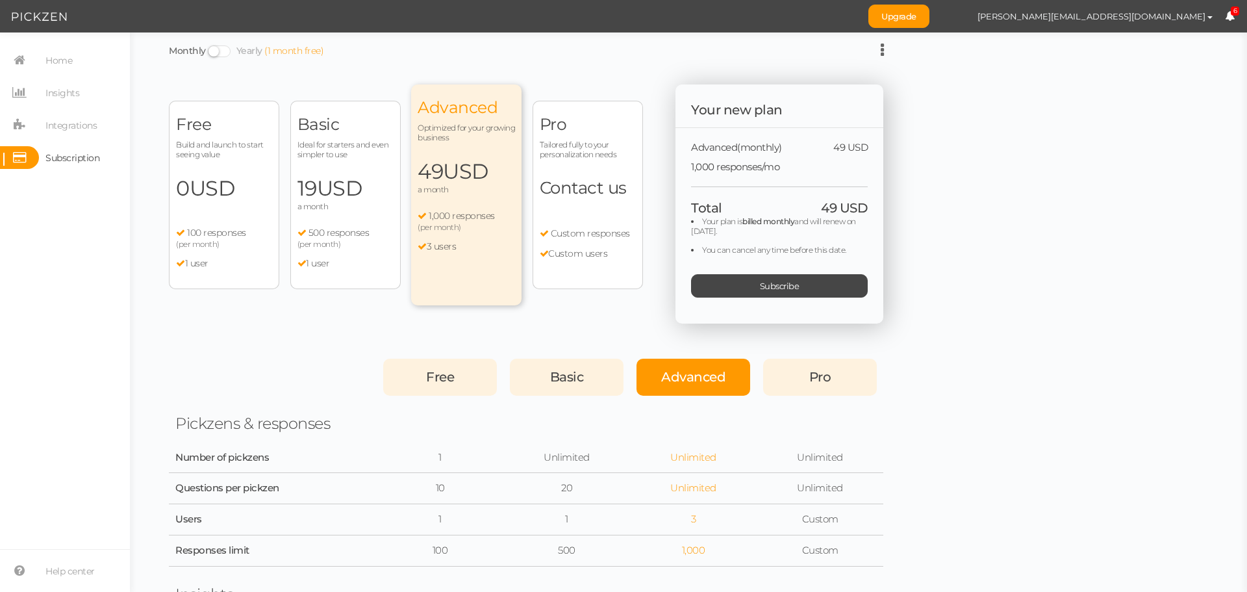
click at [224, 53] on span at bounding box center [219, 51] width 23 height 12
click at [0, 0] on input "Monthly Yearly (1 month free)" at bounding box center [0, 0] width 0 height 0
